Goal: Check status: Check status

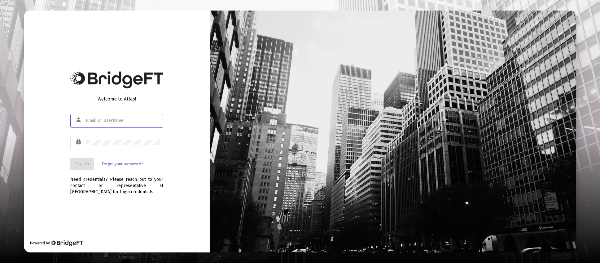
type input "[PERSON_NAME][EMAIL_ADDRESS][DOMAIN_NAME]"
click at [78, 163] on span "Sign In" at bounding box center [82, 163] width 14 height 5
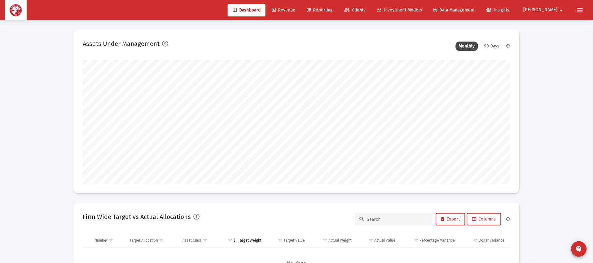
scroll to position [124, 427]
click at [366, 8] on span "Clients" at bounding box center [354, 9] width 21 height 5
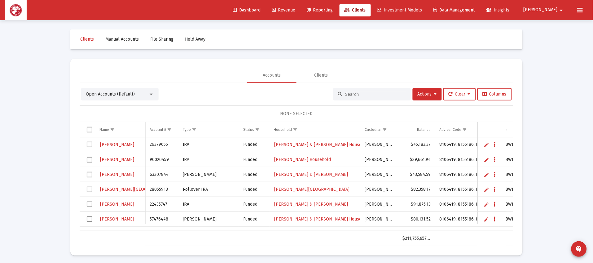
click at [373, 92] on input at bounding box center [375, 94] width 61 height 5
type input "[PERSON_NAME]"
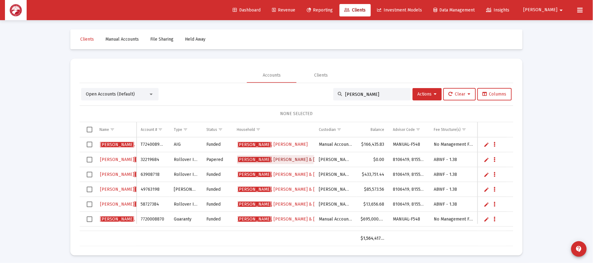
click at [276, 157] on span "[PERSON_NAME] & [PERSON_NAME] Household" at bounding box center [304, 159] width 133 height 5
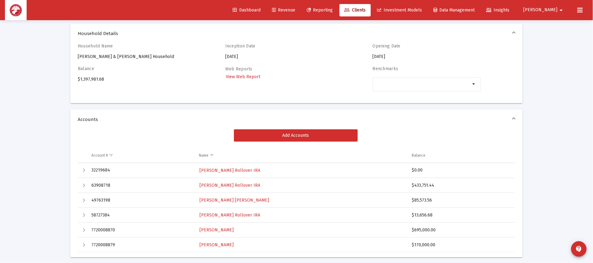
scroll to position [46, 0]
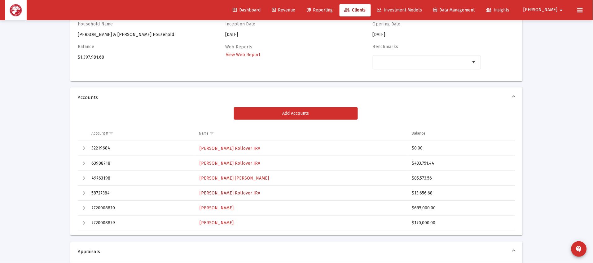
click at [227, 194] on span "[PERSON_NAME] Rollover IRA" at bounding box center [229, 192] width 61 height 5
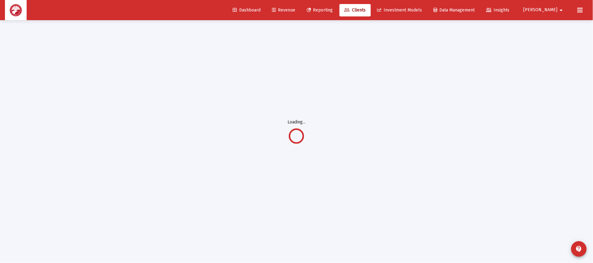
scroll to position [20, 0]
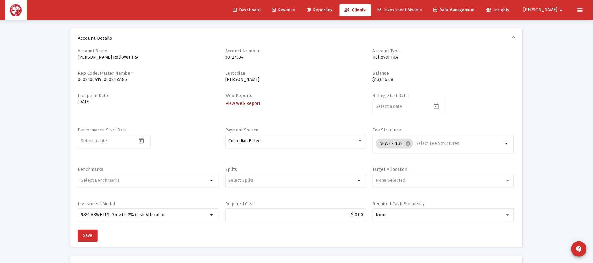
click at [247, 104] on span "View Web Report" at bounding box center [243, 103] width 34 height 5
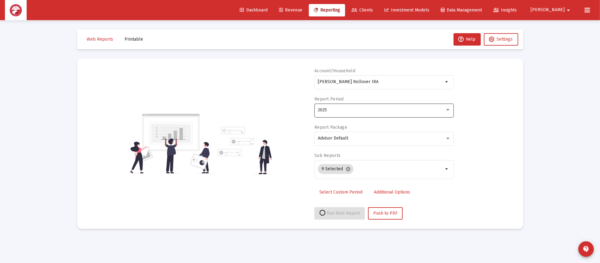
click at [341, 111] on div "2025" at bounding box center [381, 109] width 127 height 5
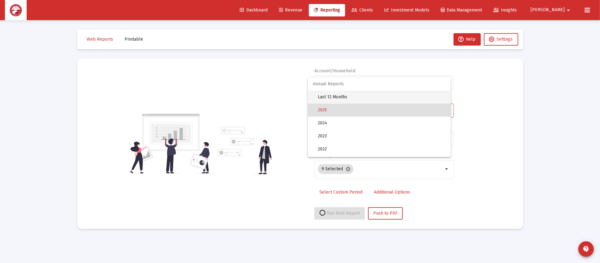
click at [353, 98] on span "Last 12 Months" at bounding box center [382, 96] width 128 height 13
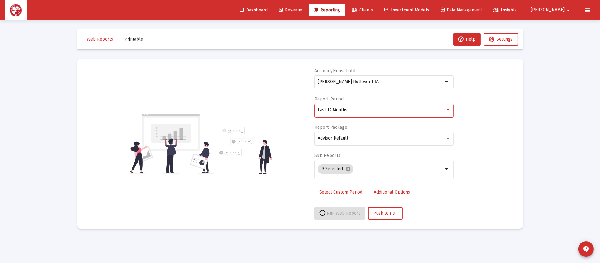
select select "View all"
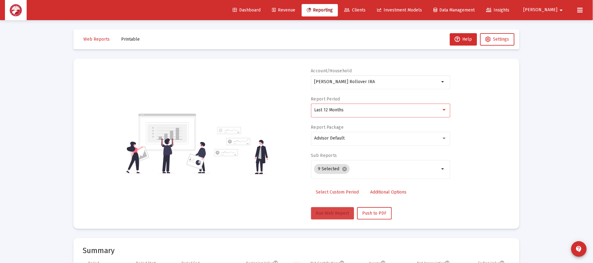
click at [344, 213] on span "Run Web Report" at bounding box center [332, 212] width 33 height 5
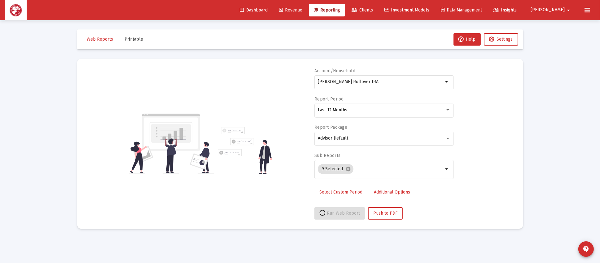
select select "View all"
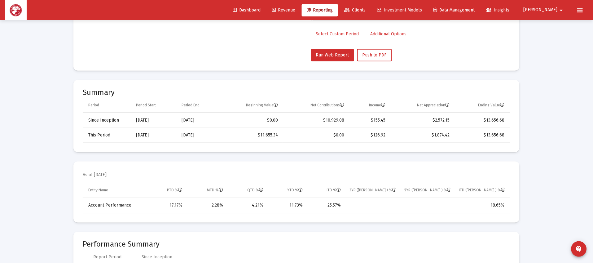
scroll to position [185, 0]
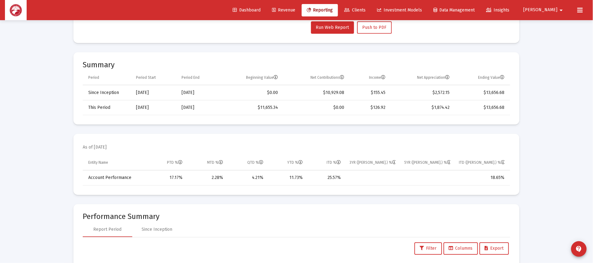
scroll to position [20, 0]
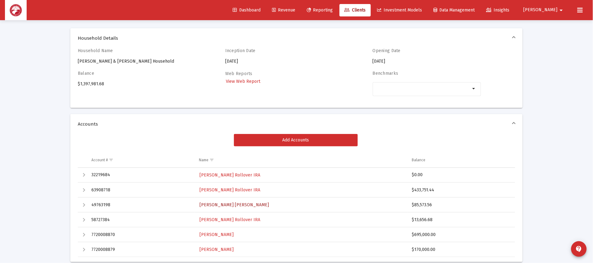
drag, startPoint x: 217, startPoint y: 203, endPoint x: 225, endPoint y: 203, distance: 7.1
click at [217, 203] on span "[PERSON_NAME] [PERSON_NAME]" at bounding box center [233, 204] width 69 height 5
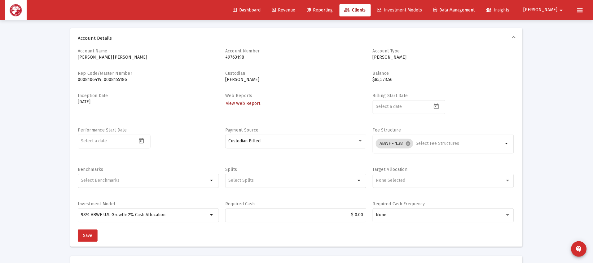
click at [236, 105] on link "View Web Report" at bounding box center [243, 103] width 36 height 9
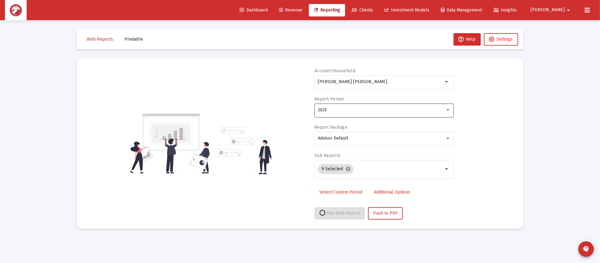
select select "View all"
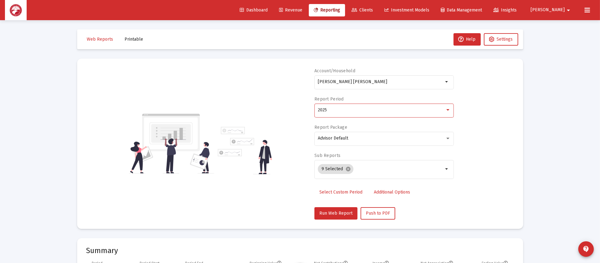
click at [337, 110] on div "2025" at bounding box center [381, 109] width 127 height 5
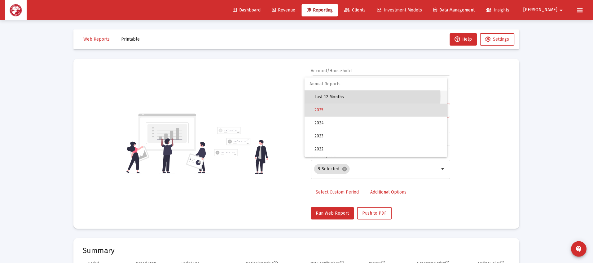
click at [346, 96] on span "Last 12 Months" at bounding box center [378, 96] width 128 height 13
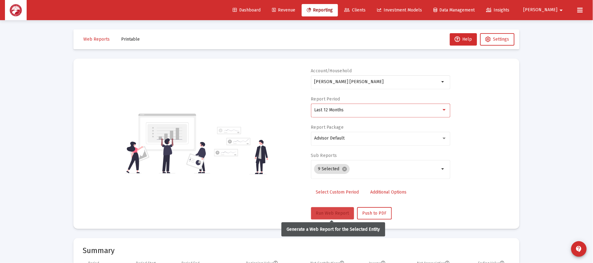
click at [330, 211] on span "Run Web Report" at bounding box center [332, 212] width 33 height 5
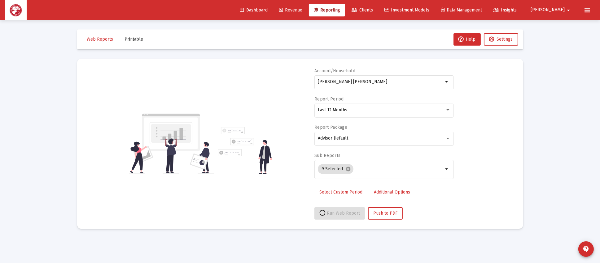
select select "View all"
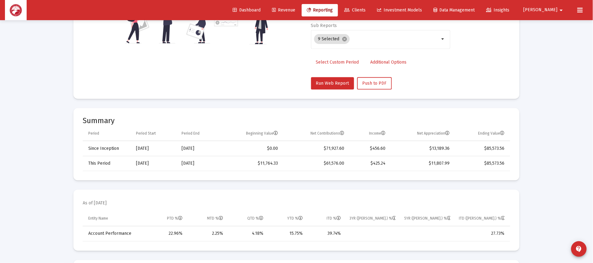
scroll to position [185, 0]
